Goal: Task Accomplishment & Management: Manage account settings

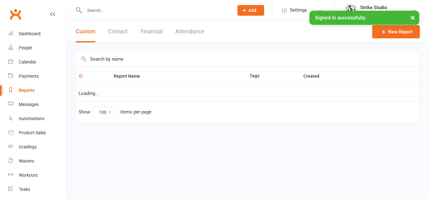
select select "100"
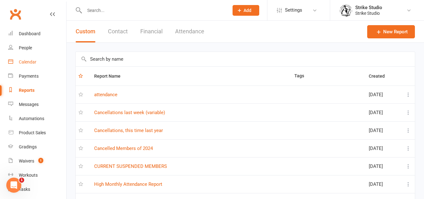
click at [28, 61] on div "Calendar" at bounding box center [28, 61] width 18 height 5
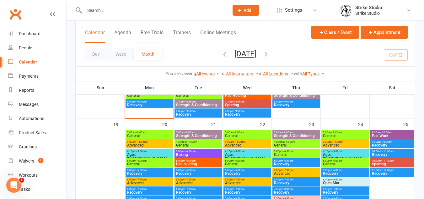
scroll to position [377, 0]
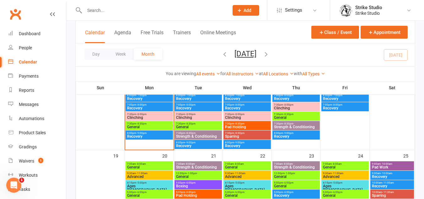
click at [150, 107] on span "Recovery" at bounding box center [149, 108] width 45 height 4
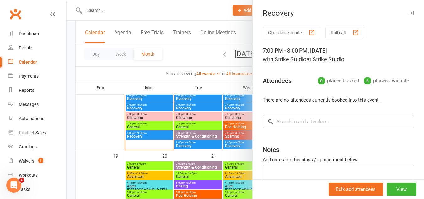
click at [180, 149] on div at bounding box center [246, 99] width 358 height 199
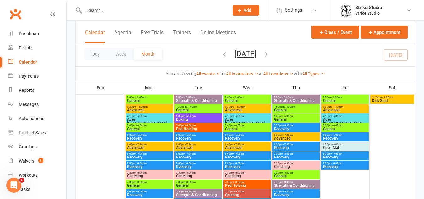
scroll to position [314, 0]
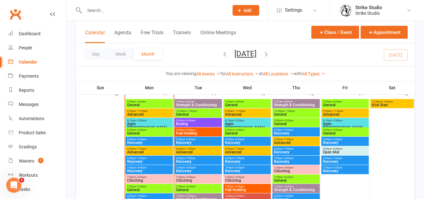
click at [155, 140] on span "5:00pm - 6:00pm" at bounding box center [149, 139] width 45 height 3
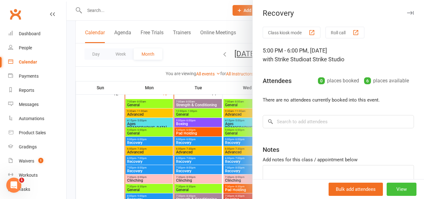
click at [391, 190] on button "View" at bounding box center [402, 188] width 30 height 13
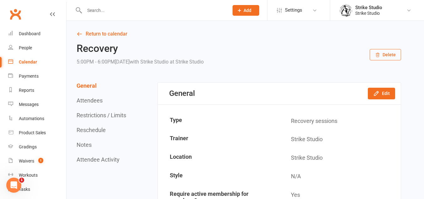
click at [383, 54] on button "Delete" at bounding box center [385, 54] width 31 height 11
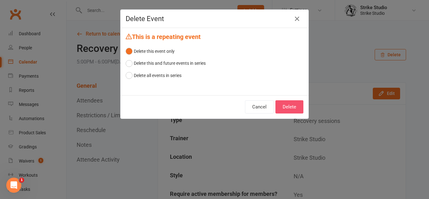
click at [298, 102] on button "Delete" at bounding box center [289, 106] width 28 height 13
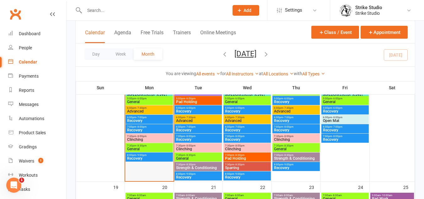
scroll to position [314, 0]
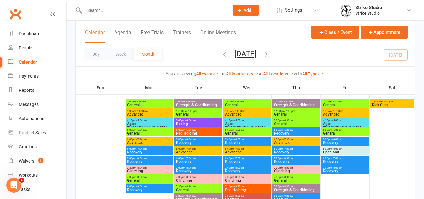
click at [138, 149] on span "- 7:00pm" at bounding box center [141, 148] width 10 height 3
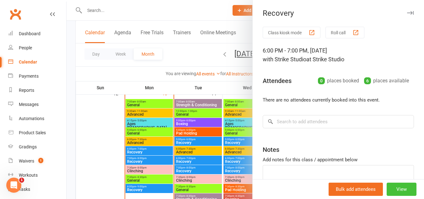
click at [387, 186] on button "View" at bounding box center [402, 188] width 30 height 13
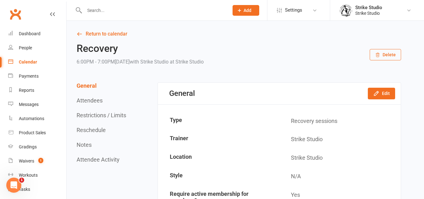
click at [375, 52] on button "Delete" at bounding box center [385, 54] width 31 height 11
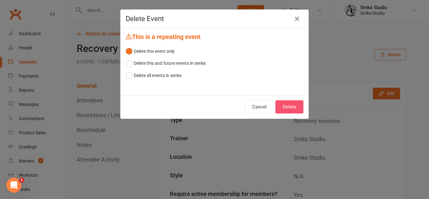
click at [294, 103] on button "Delete" at bounding box center [289, 106] width 28 height 13
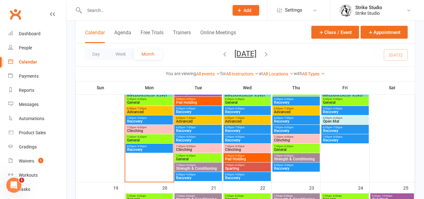
scroll to position [345, 0]
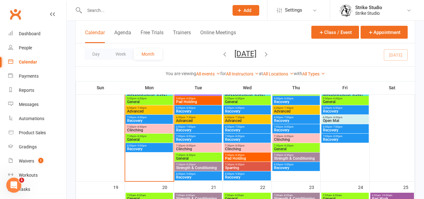
click at [153, 137] on span "7:30pm - 8:30pm" at bounding box center [149, 136] width 45 height 3
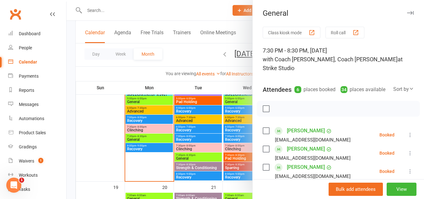
click at [215, 122] on div at bounding box center [246, 99] width 358 height 199
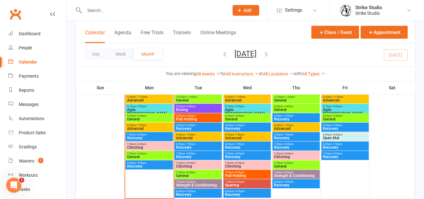
scroll to position [314, 0]
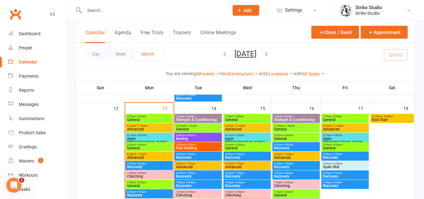
scroll to position [314, 0]
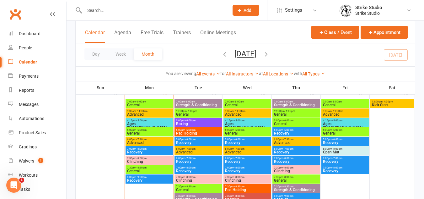
click at [151, 149] on span "7:00pm - 8:00pm" at bounding box center [149, 148] width 45 height 3
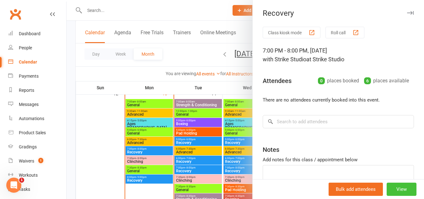
click at [396, 187] on button "View" at bounding box center [402, 188] width 30 height 13
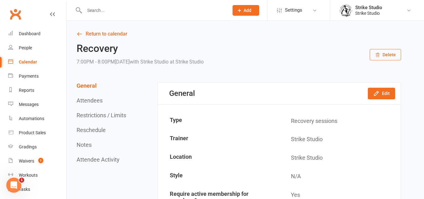
click at [389, 55] on button "Delete" at bounding box center [385, 54] width 31 height 11
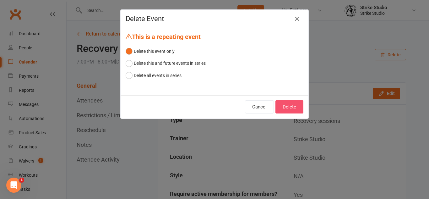
click at [296, 104] on button "Delete" at bounding box center [289, 106] width 28 height 13
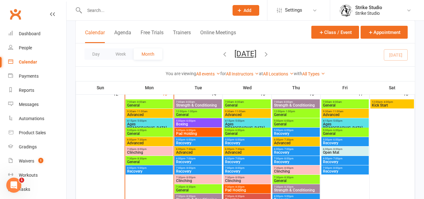
scroll to position [314, 0]
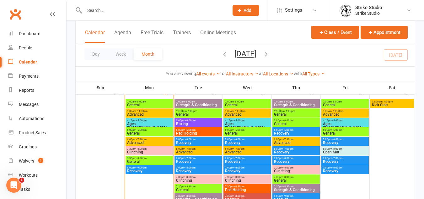
click at [153, 172] on span "Recovery" at bounding box center [149, 171] width 45 height 4
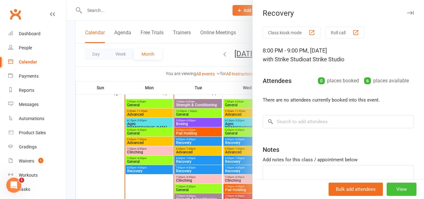
click at [393, 187] on button "View" at bounding box center [402, 188] width 30 height 13
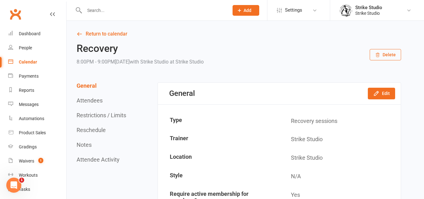
click at [390, 56] on button "Delete" at bounding box center [385, 54] width 31 height 11
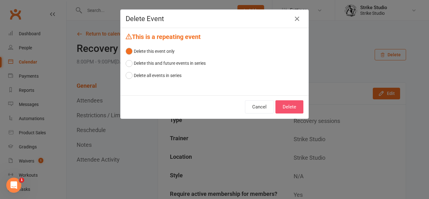
click at [286, 103] on button "Delete" at bounding box center [289, 106] width 28 height 13
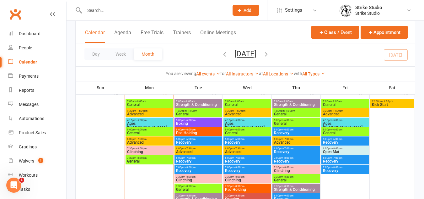
scroll to position [314, 0]
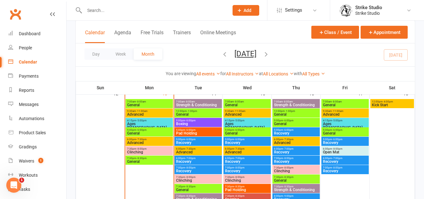
click at [190, 128] on span "- 6:00pm" at bounding box center [190, 129] width 10 height 3
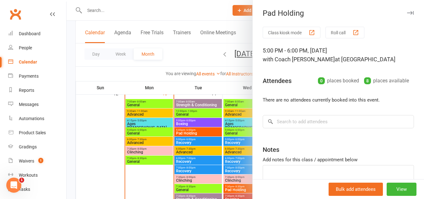
click at [181, 133] on div at bounding box center [246, 99] width 358 height 199
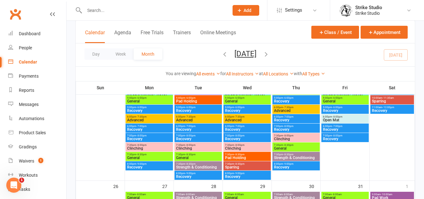
scroll to position [440, 0]
